Goal: Task Accomplishment & Management: Manage account settings

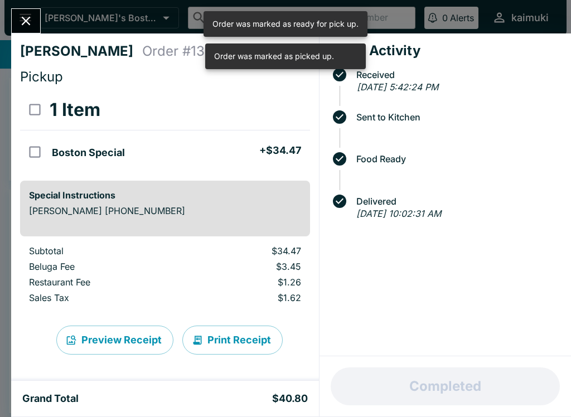
click at [17, 21] on button "Close" at bounding box center [26, 21] width 28 height 24
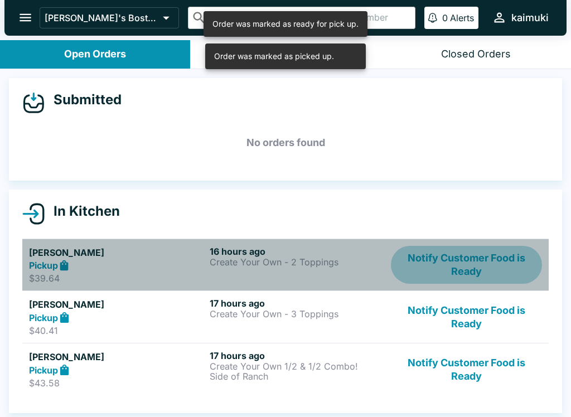
click at [515, 272] on button "Notify Customer Food is Ready" at bounding box center [466, 265] width 151 height 38
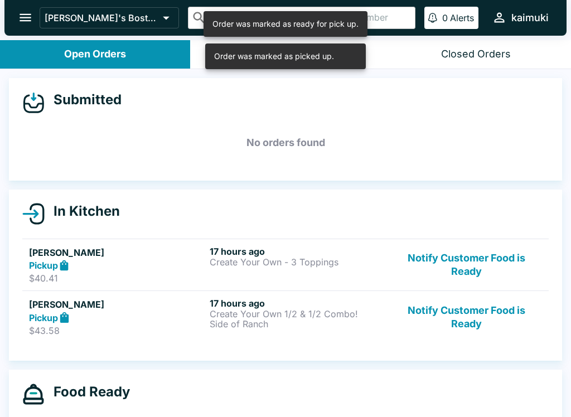
click at [518, 256] on button "Notify Customer Food is Ready" at bounding box center [466, 265] width 151 height 38
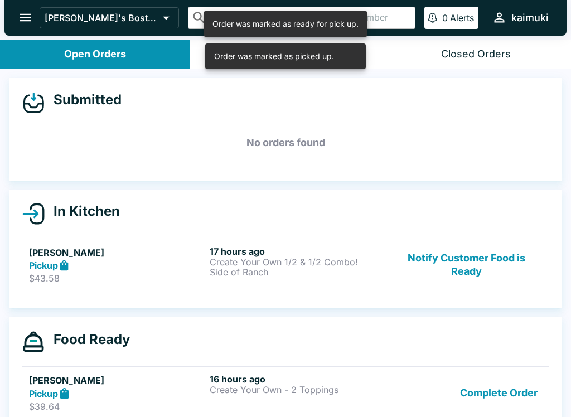
click at [505, 260] on button "Notify Customer Food is Ready" at bounding box center [466, 265] width 151 height 38
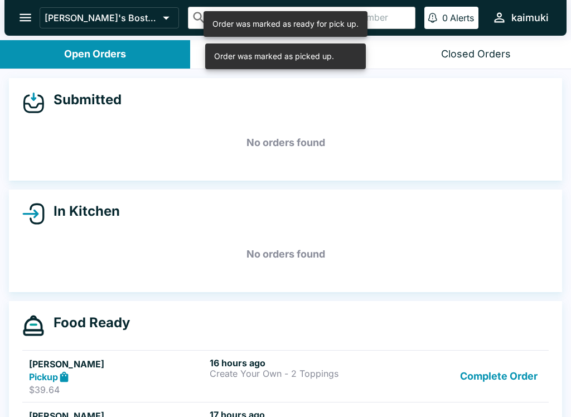
click at [515, 381] on button "Complete Order" at bounding box center [498, 376] width 86 height 38
click at [522, 383] on button "Complete Order" at bounding box center [498, 376] width 86 height 38
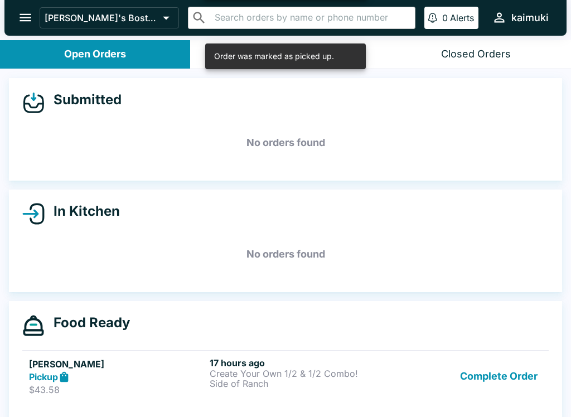
click at [522, 378] on button "Complete Order" at bounding box center [498, 376] width 86 height 38
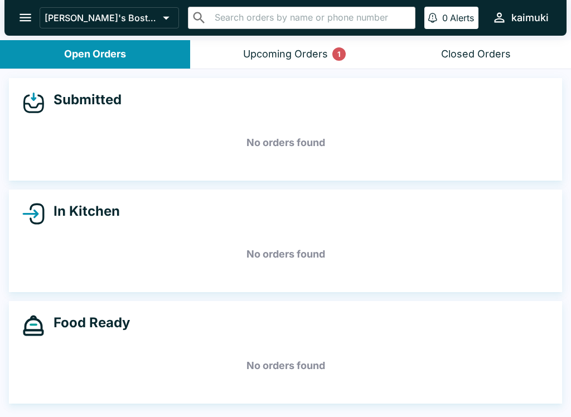
click at [266, 57] on div "Upcoming Orders 1" at bounding box center [285, 54] width 85 height 13
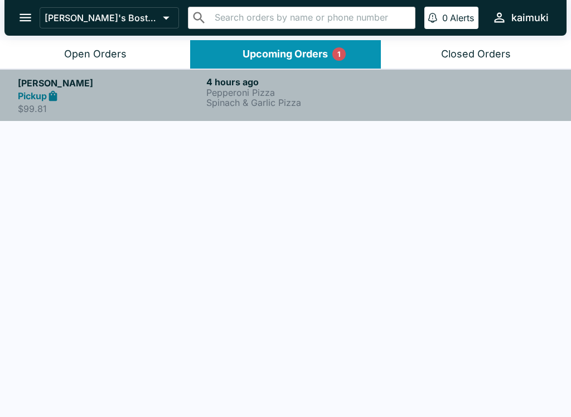
click at [76, 100] on div "Pickup" at bounding box center [110, 96] width 184 height 13
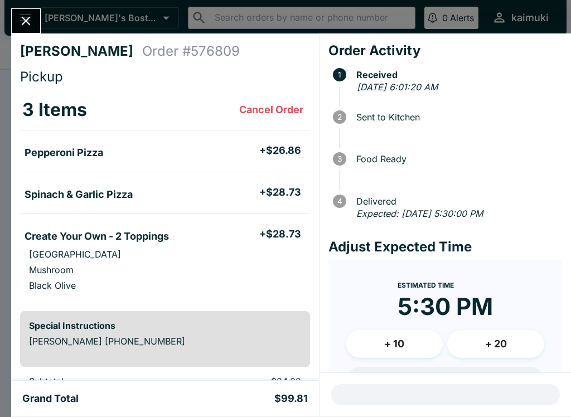
click at [32, 22] on icon "Close" at bounding box center [25, 20] width 15 height 15
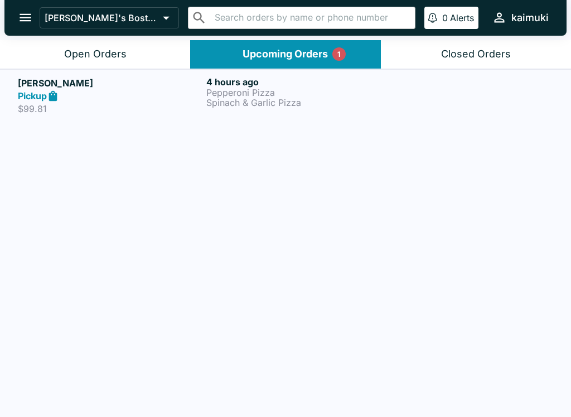
click at [442, 61] on button "Closed Orders" at bounding box center [476, 54] width 190 height 28
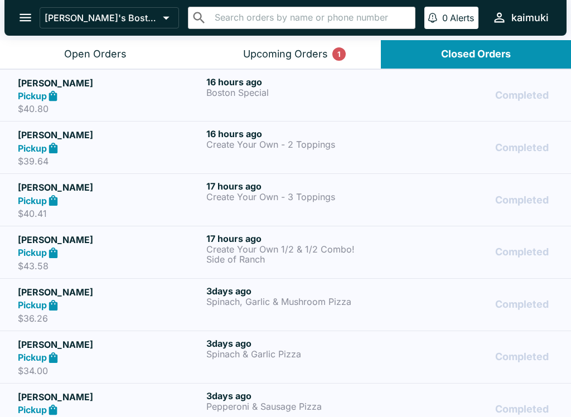
click at [343, 297] on p "Spinach, Garlic & Mushroom Pizza" at bounding box center [298, 302] width 184 height 10
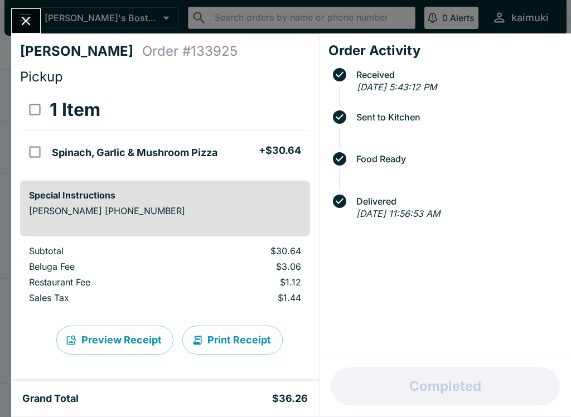
click at [23, 17] on icon "Close" at bounding box center [26, 21] width 9 height 9
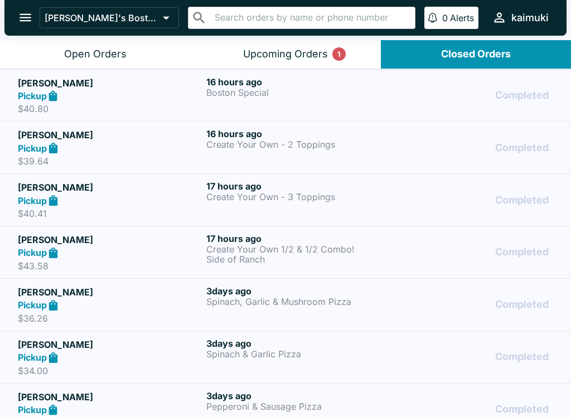
click at [42, 257] on strong "Pickup" at bounding box center [32, 252] width 29 height 11
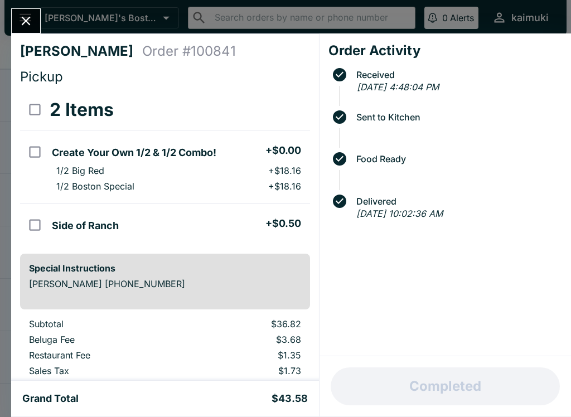
click at [36, 20] on button "Close" at bounding box center [26, 21] width 28 height 24
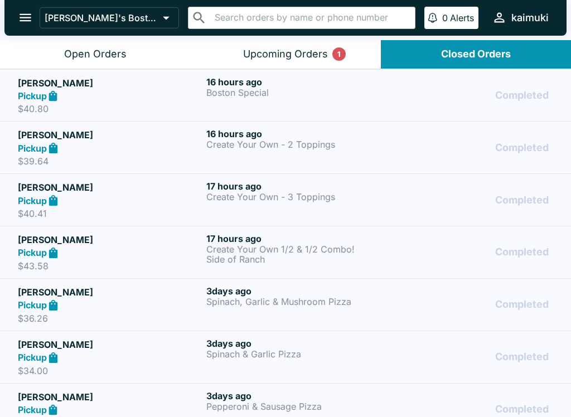
click at [58, 55] on button "Open Orders" at bounding box center [95, 54] width 190 height 28
